Goal: Contribute content

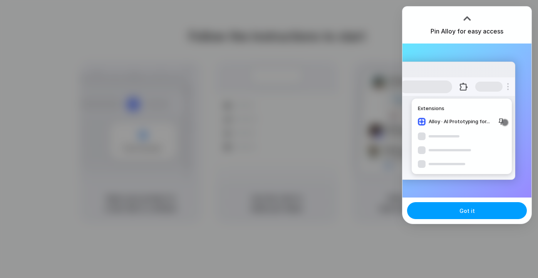
click at [456, 212] on button "Got it" at bounding box center [467, 210] width 120 height 17
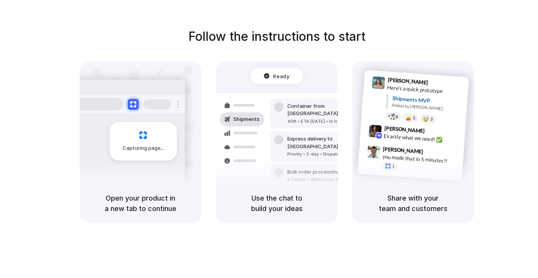
click at [269, 139] on div at bounding box center [269, 139] width 0 height 0
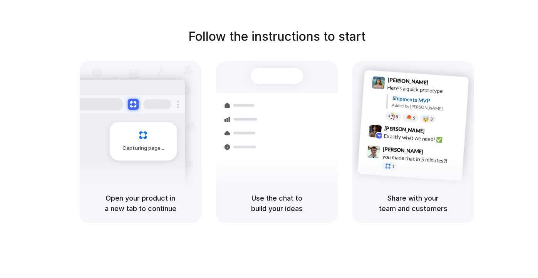
click at [154, 149] on span "Capturing page" at bounding box center [144, 149] width 43 height 8
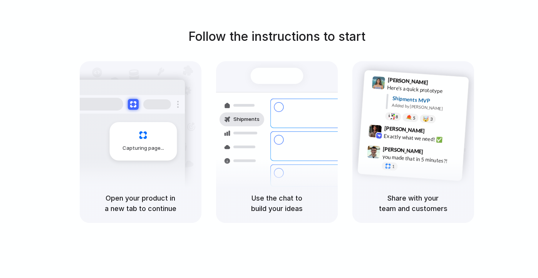
click at [269, 139] on div at bounding box center [269, 139] width 0 height 0
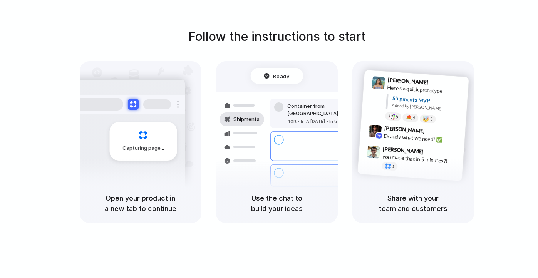
click at [269, 139] on div at bounding box center [269, 139] width 0 height 0
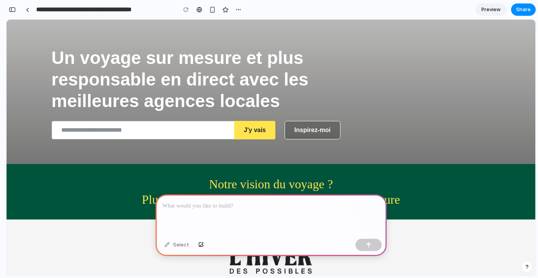
scroll to position [72, 0]
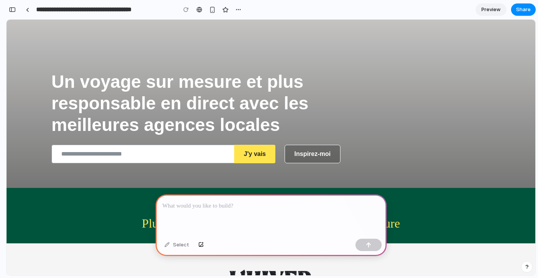
click at [210, 206] on p at bounding box center [271, 206] width 217 height 9
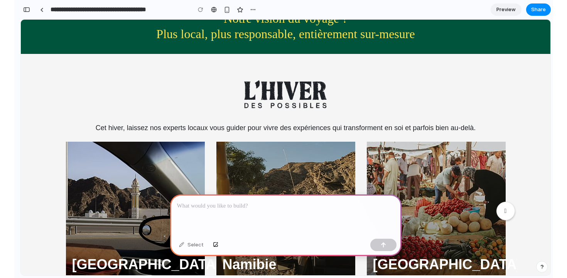
scroll to position [0, 0]
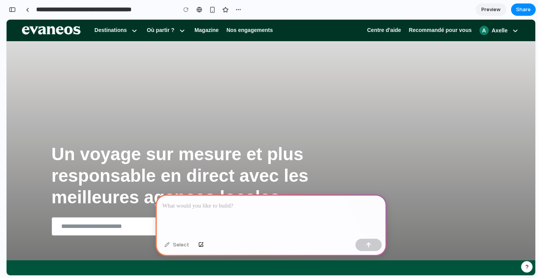
click at [536, 259] on main "Select Chat Preview" at bounding box center [271, 147] width 530 height 257
drag, startPoint x: 537, startPoint y: 259, endPoint x: 566, endPoint y: 255, distance: 29.6
click at [538, 255] on html "**********" at bounding box center [269, 139] width 538 height 278
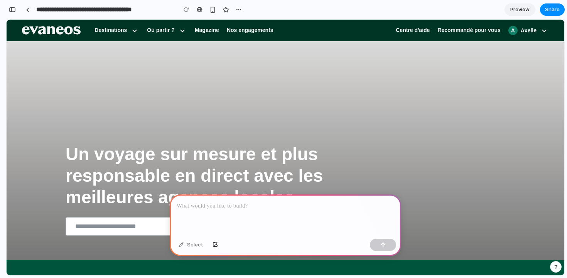
click at [220, 206] on p at bounding box center [285, 206] width 217 height 9
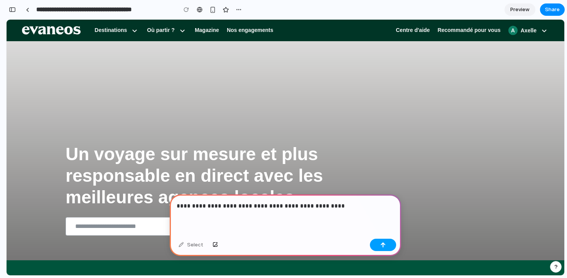
click at [383, 244] on div "button" at bounding box center [382, 244] width 5 height 5
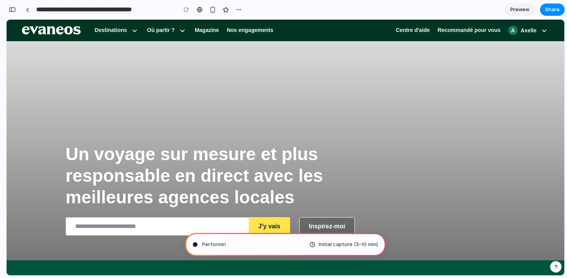
type input "**********"
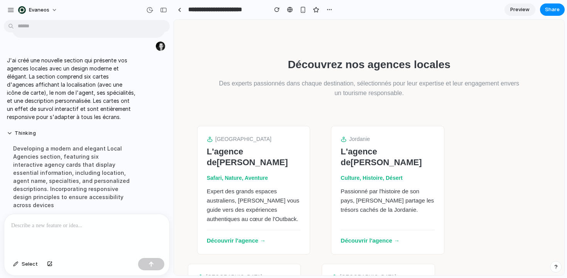
scroll to position [978, 0]
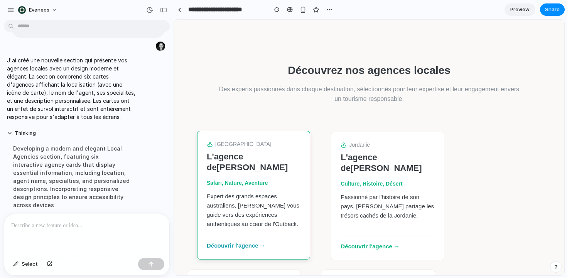
click at [242, 242] on link "Découvrir l'agence →" at bounding box center [236, 246] width 59 height 8
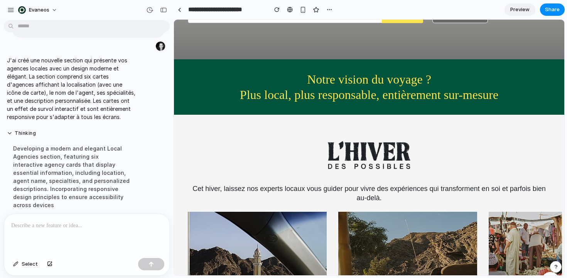
scroll to position [0, 0]
